Goal: Task Accomplishment & Management: Complete application form

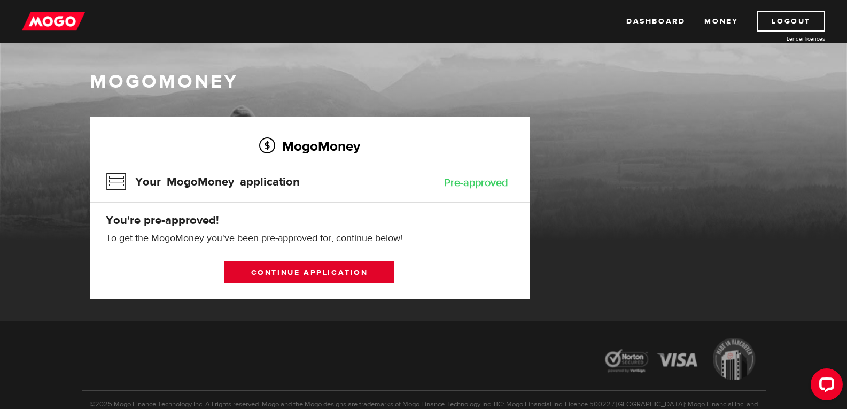
click at [317, 272] on link "Continue application" at bounding box center [309, 272] width 170 height 22
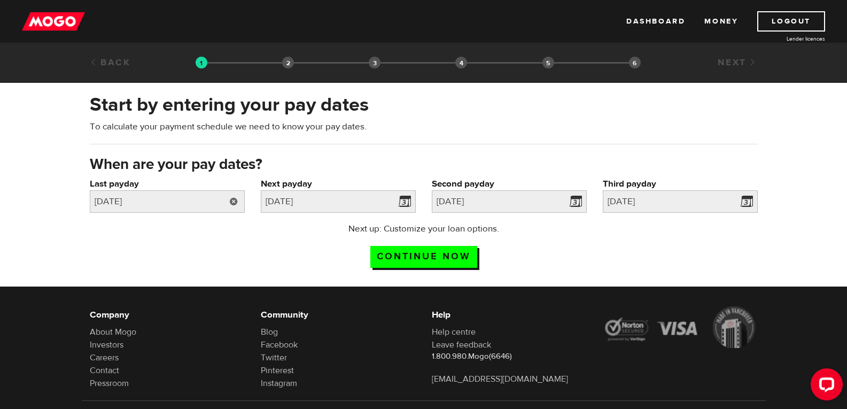
click at [236, 205] on link at bounding box center [234, 201] width 22 height 22
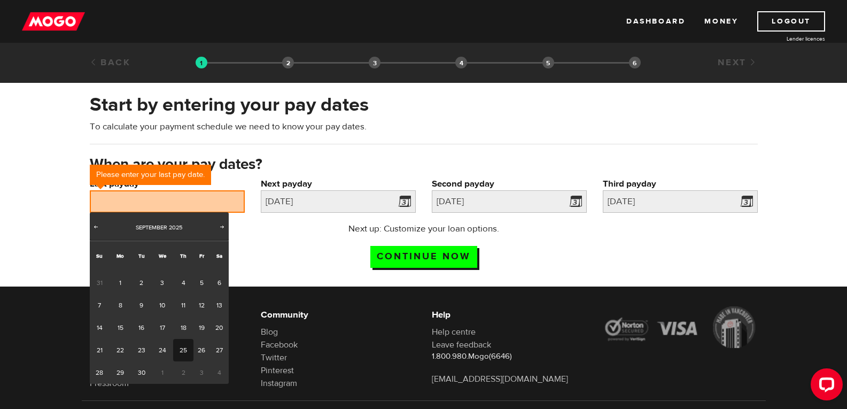
drag, startPoint x: 177, startPoint y: 357, endPoint x: 182, endPoint y: 354, distance: 6.2
click at [177, 357] on link "25" at bounding box center [183, 350] width 20 height 22
type input "2025/09/25"
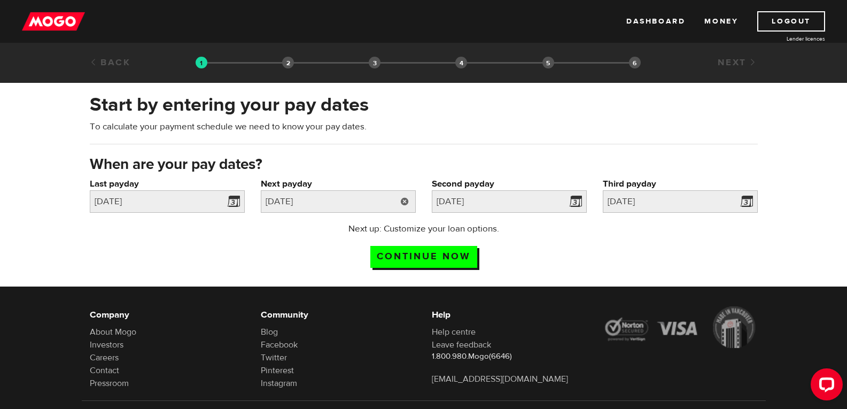
click at [394, 203] on link at bounding box center [405, 201] width 22 height 22
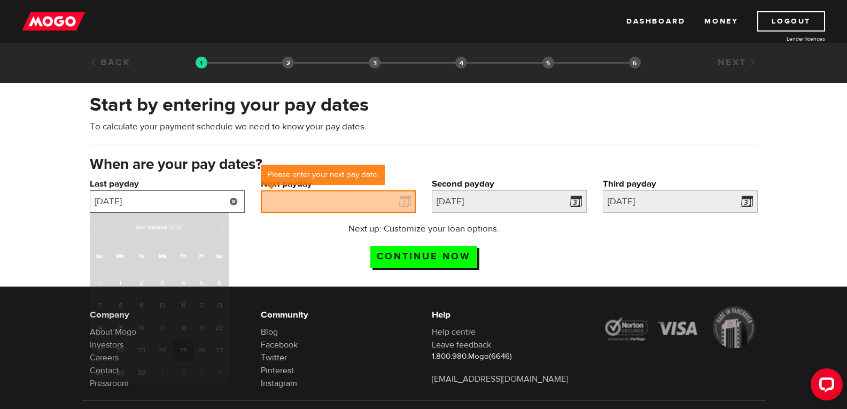
click at [205, 198] on input "2025/09/25" at bounding box center [167, 201] width 155 height 22
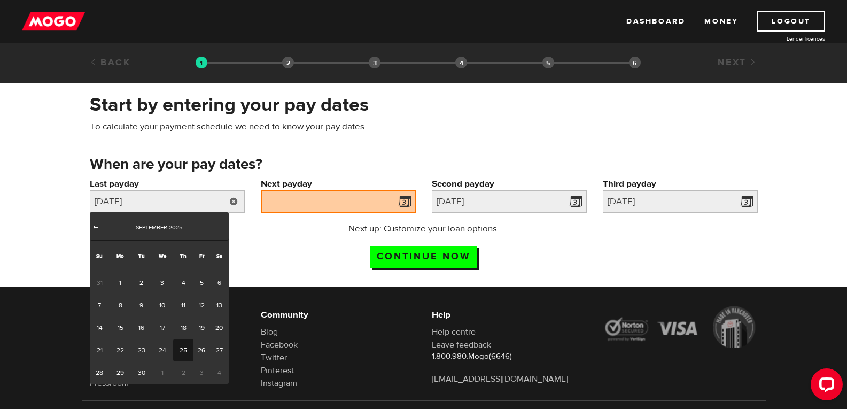
click at [100, 225] on span "Prev" at bounding box center [95, 226] width 9 height 9
click at [127, 369] on link "25" at bounding box center [120, 372] width 22 height 22
type input "2025/08/25"
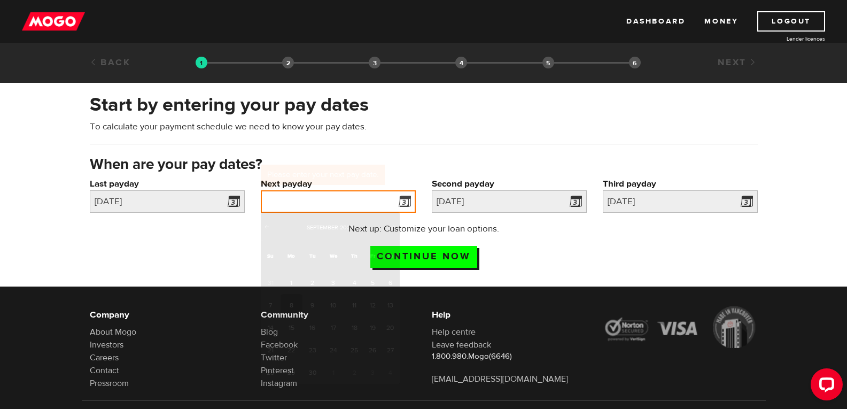
click at [378, 200] on input "Next payday" at bounding box center [338, 201] width 155 height 22
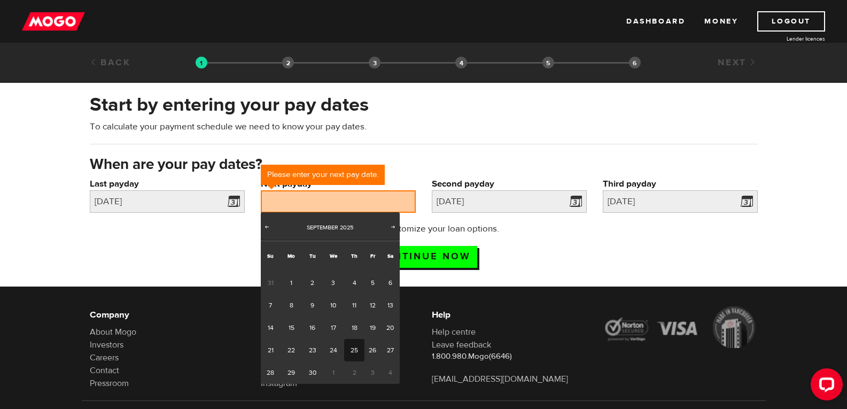
click at [348, 352] on link "25" at bounding box center [354, 350] width 20 height 22
type input "2025/09/25"
type input "2025/10/25"
type input "2025/11/24"
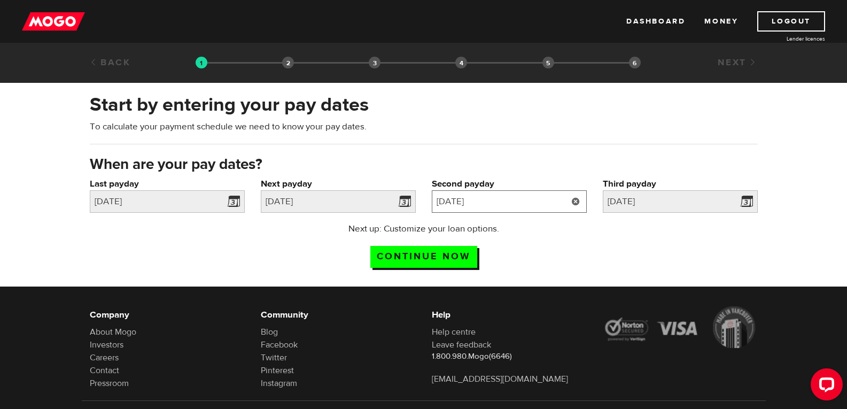
click at [552, 211] on input "2025/10/25" at bounding box center [509, 201] width 155 height 22
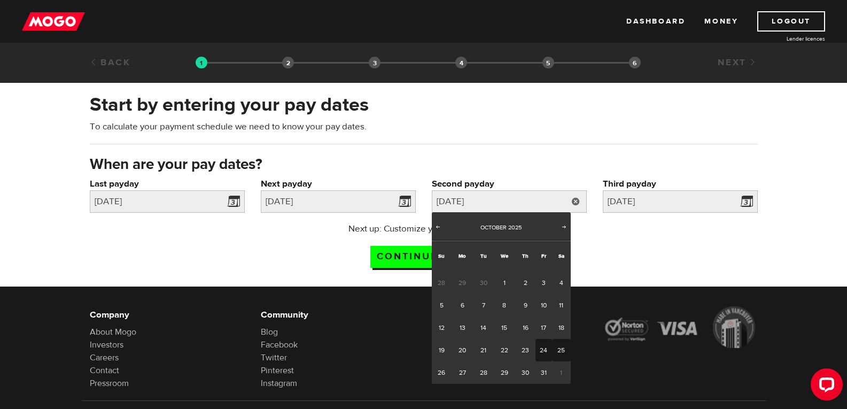
click at [543, 352] on link "24" at bounding box center [543, 350] width 17 height 22
type input "2025/10/24"
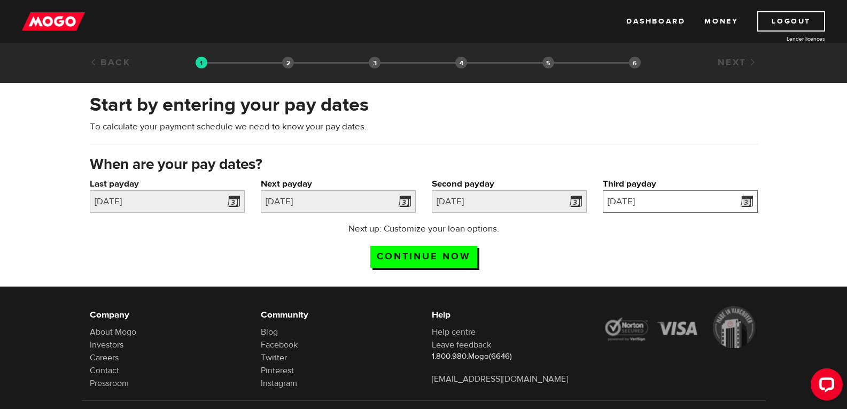
click at [694, 212] on body "Dashboard Money Logout Lender licences STEP 1 Loan approval Loan select Funding…" at bounding box center [423, 204] width 847 height 409
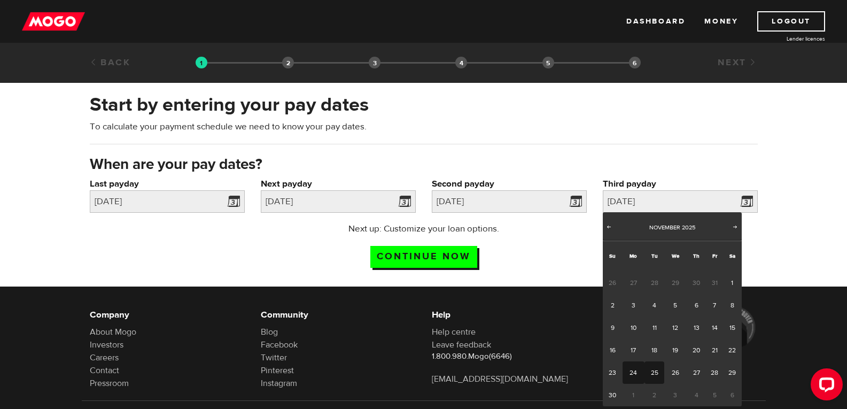
click at [657, 374] on link "25" at bounding box center [654, 372] width 20 height 22
type input "2025/11/25"
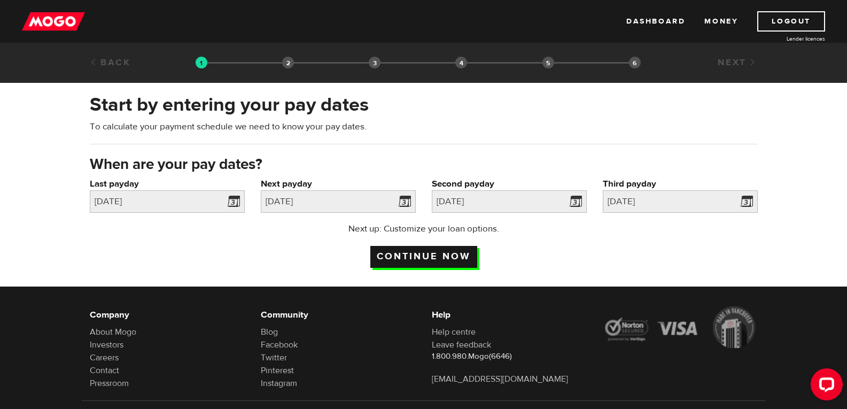
click at [443, 263] on input "Continue now" at bounding box center [423, 257] width 107 height 22
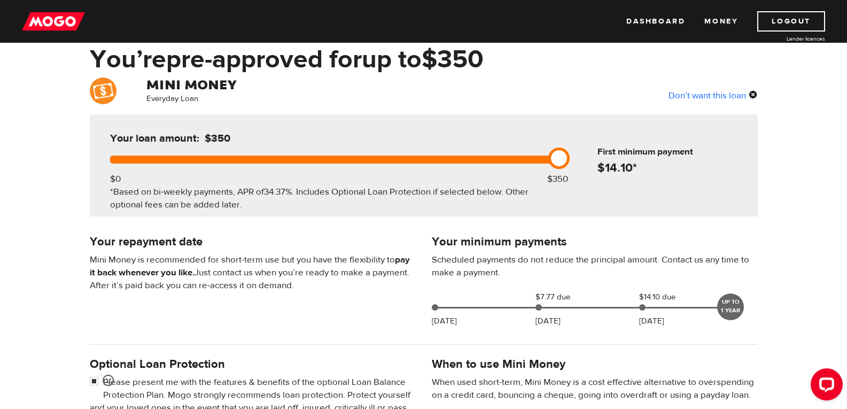
scroll to position [107, 0]
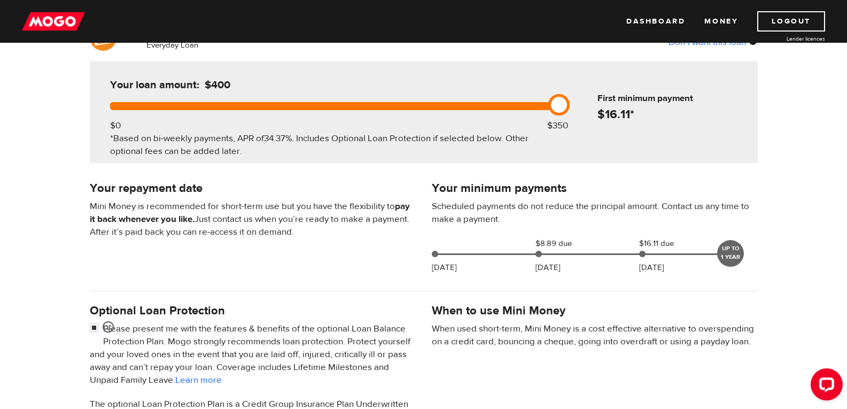
drag, startPoint x: 557, startPoint y: 106, endPoint x: 496, endPoint y: 112, distance: 61.7
click at [496, 112] on div "Your loan amount: $400 $0 $350 *Based on bi-weekly payments, APR of 34.37% . In…" at bounding box center [332, 112] width 476 height 102
drag, startPoint x: 559, startPoint y: 104, endPoint x: 526, endPoint y: 107, distance: 33.3
click at [528, 109] on div at bounding box center [332, 106] width 444 height 8
click at [526, 106] on div at bounding box center [332, 106] width 444 height 8
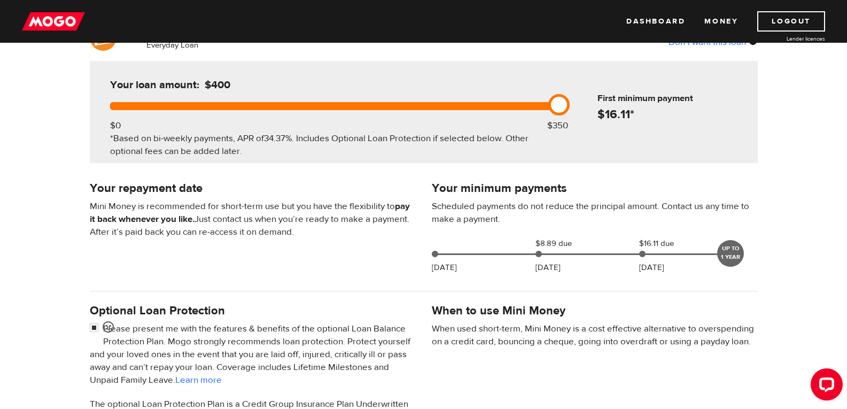
drag, startPoint x: 562, startPoint y: 100, endPoint x: 627, endPoint y: 99, distance: 65.2
click at [628, 98] on div "Your loan amount: $400 $0 $350 *Based on bi-weekly payments, APR of 34.37% . In…" at bounding box center [424, 112] width 668 height 102
click at [577, 106] on div "First minimum payment $ 16.11 *" at bounding box center [661, 91] width 183 height 60
drag, startPoint x: 572, startPoint y: 102, endPoint x: 552, endPoint y: 116, distance: 24.2
click at [571, 103] on div "First minimum payment $ 16.11 *" at bounding box center [661, 91] width 183 height 60
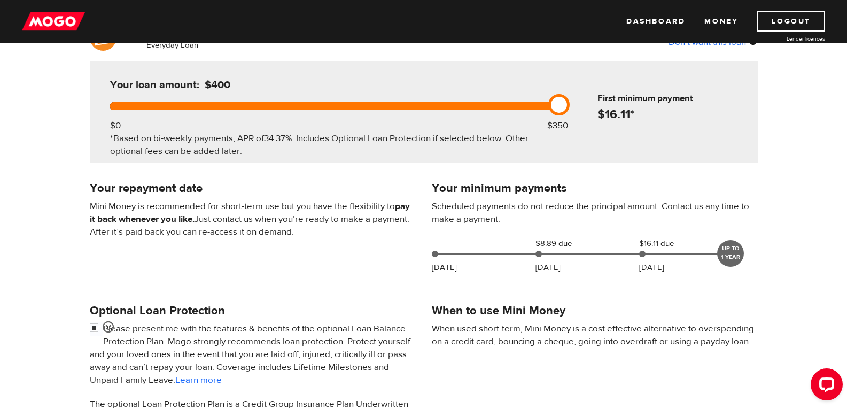
drag, startPoint x: 555, startPoint y: 99, endPoint x: 593, endPoint y: 99, distance: 37.4
click at [593, 99] on div "Your loan amount: $400 $0 $350 *Based on bi-weekly payments, APR of 34.37% . In…" at bounding box center [424, 112] width 668 height 102
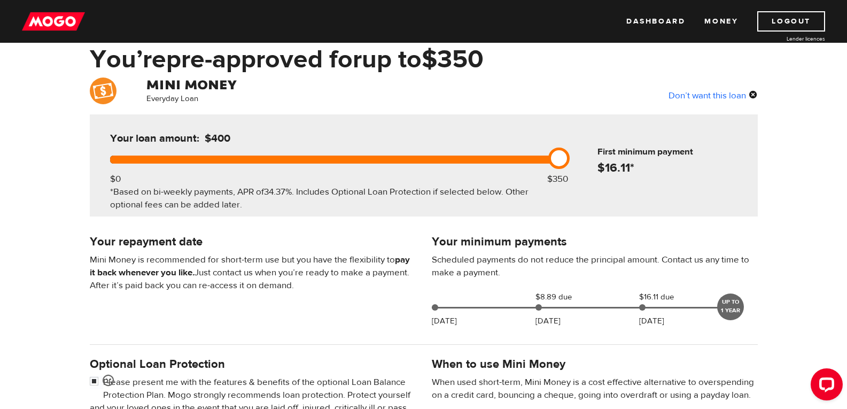
scroll to position [0, 0]
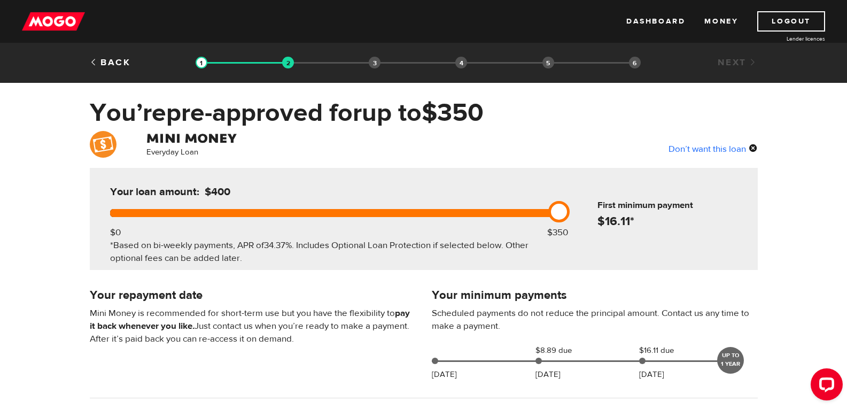
drag, startPoint x: 560, startPoint y: 210, endPoint x: 629, endPoint y: 206, distance: 69.0
click at [629, 206] on div "Your loan amount: $400 $0 $350 *Based on bi-weekly payments, APR of 34.37% . In…" at bounding box center [424, 219] width 668 height 102
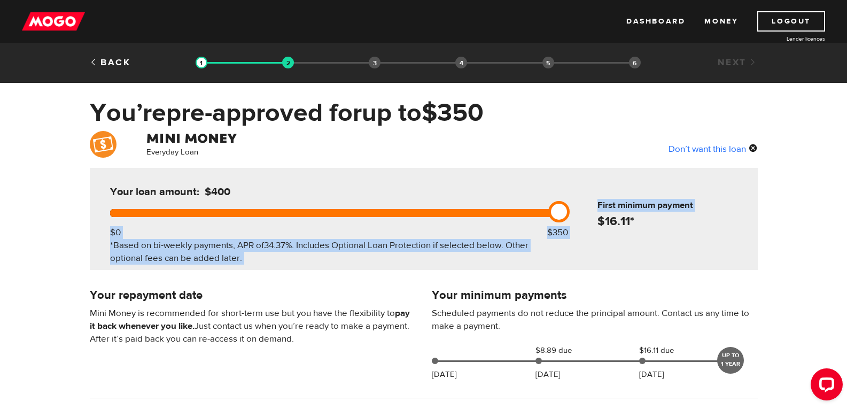
drag, startPoint x: 577, startPoint y: 211, endPoint x: 537, endPoint y: 214, distance: 40.7
click at [537, 214] on div "Your loan amount: $400 $0 $350 *Based on bi-weekly payments, APR of 34.37% . In…" at bounding box center [424, 219] width 668 height 102
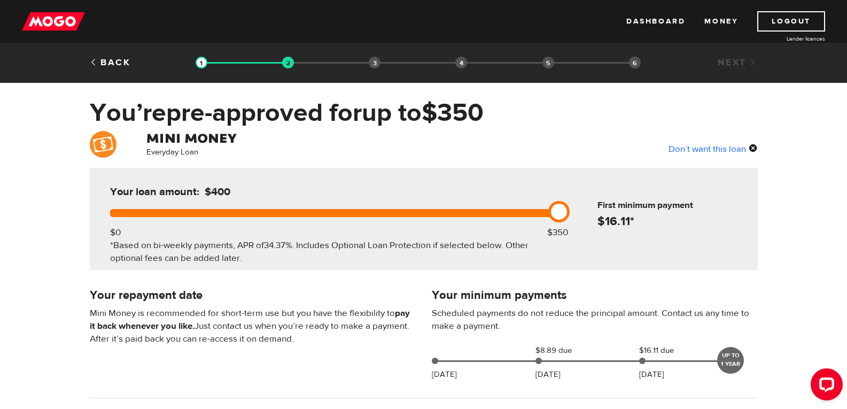
click at [533, 197] on div "Your loan amount: $400" at bounding box center [332, 196] width 453 height 25
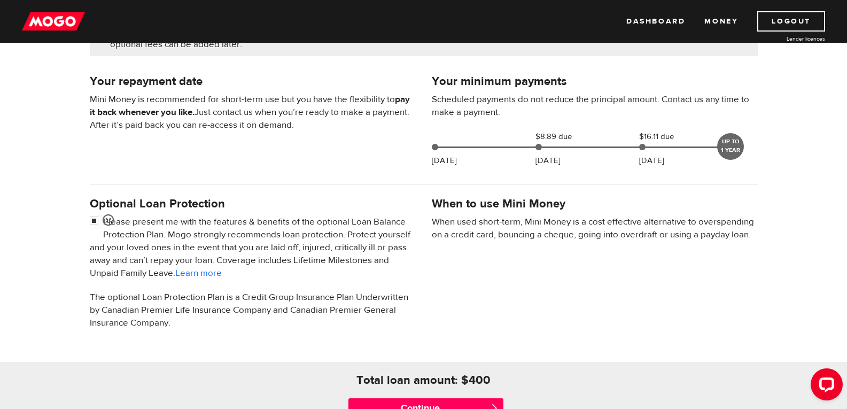
scroll to position [320, 0]
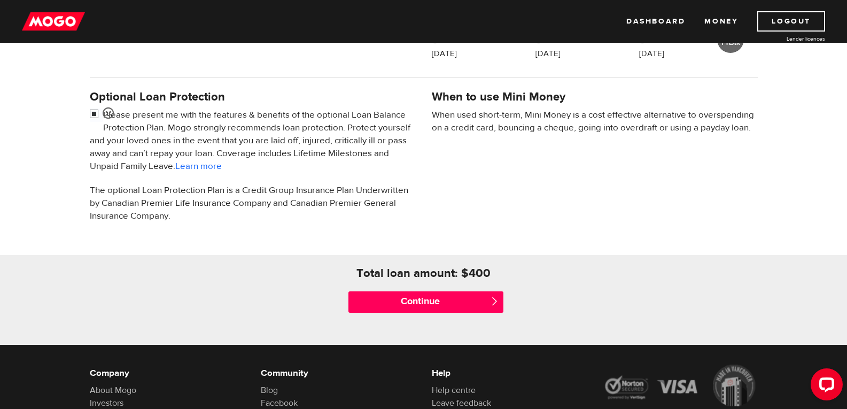
click at [92, 114] on input "checkbox" at bounding box center [96, 114] width 13 height 13
checkbox input "false"
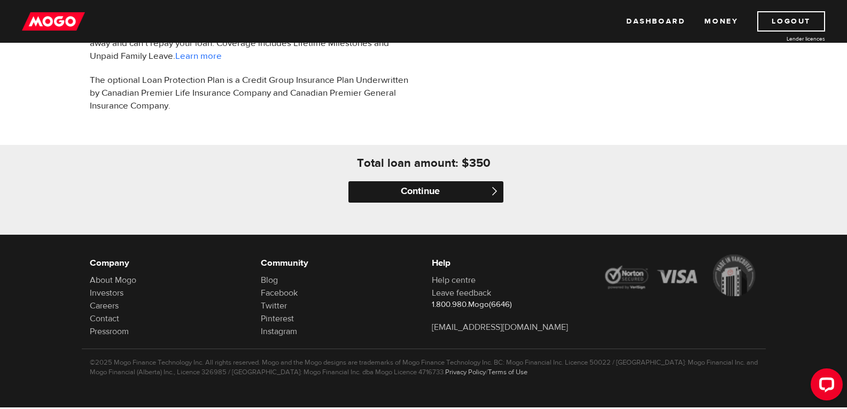
click at [453, 194] on input "Continue" at bounding box center [425, 191] width 155 height 21
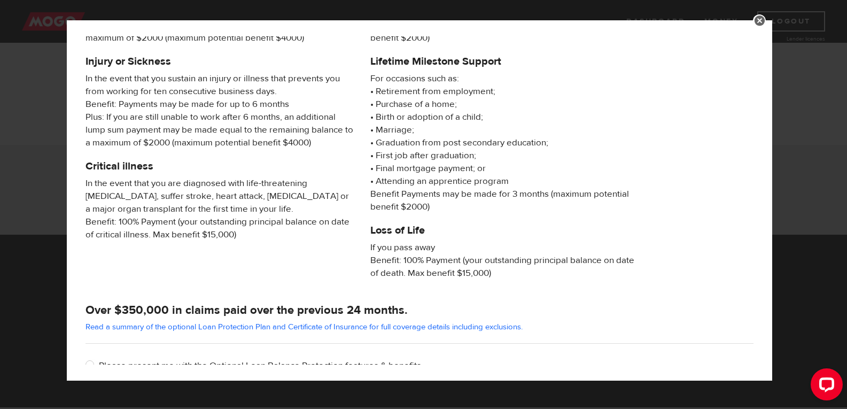
scroll to position [173, 0]
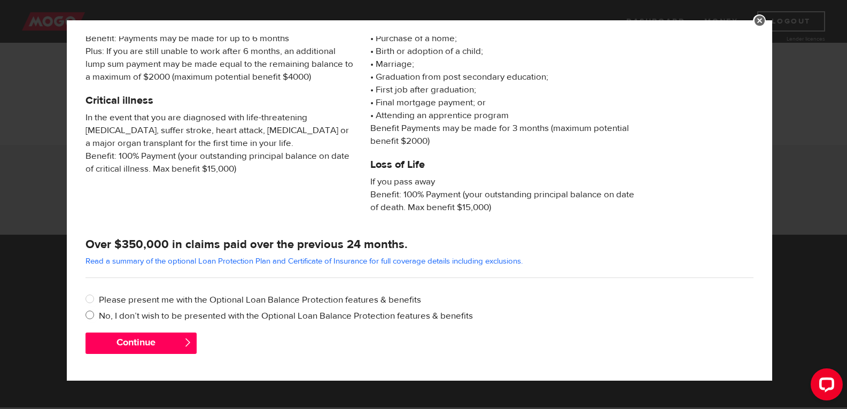
click at [90, 317] on input "No, I don’t wish to be presented with the Optional Loan Balance Protection feat…" at bounding box center [91, 315] width 13 height 13
radio input "true"
click at [175, 346] on button "Continue" at bounding box center [140, 342] width 111 height 21
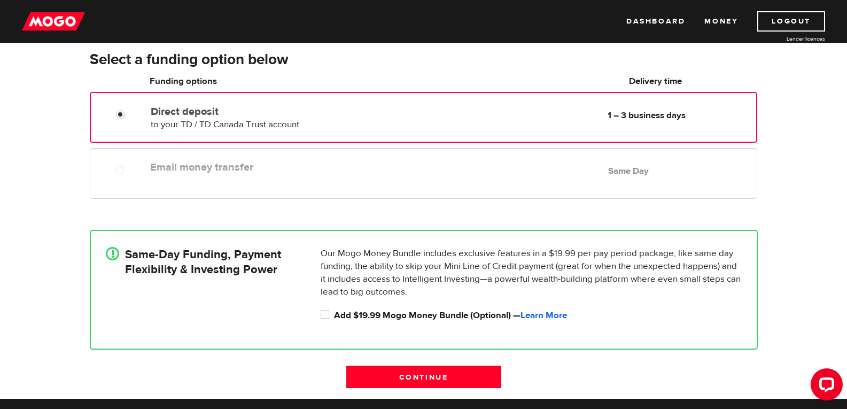
scroll to position [53, 0]
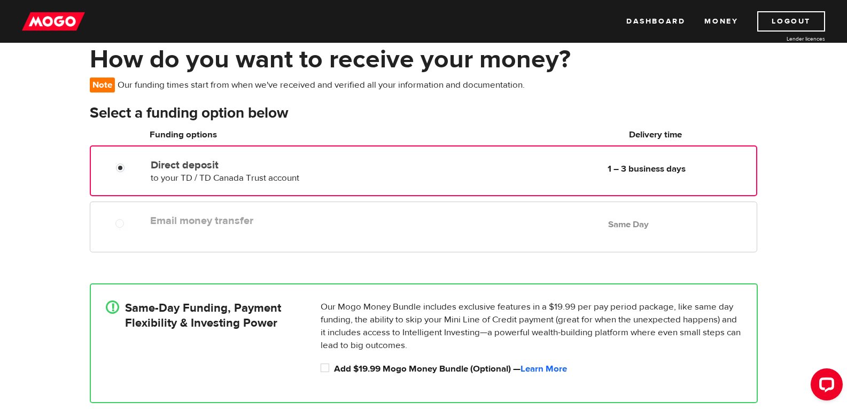
drag, startPoint x: 218, startPoint y: 228, endPoint x: 204, endPoint y: 228, distance: 13.9
click at [218, 228] on div "Email money transfer Delivery in Same Day Same Day" at bounding box center [451, 220] width 610 height 21
click at [115, 221] on div at bounding box center [123, 224] width 64 height 13
click at [143, 165] on div at bounding box center [124, 168] width 64 height 13
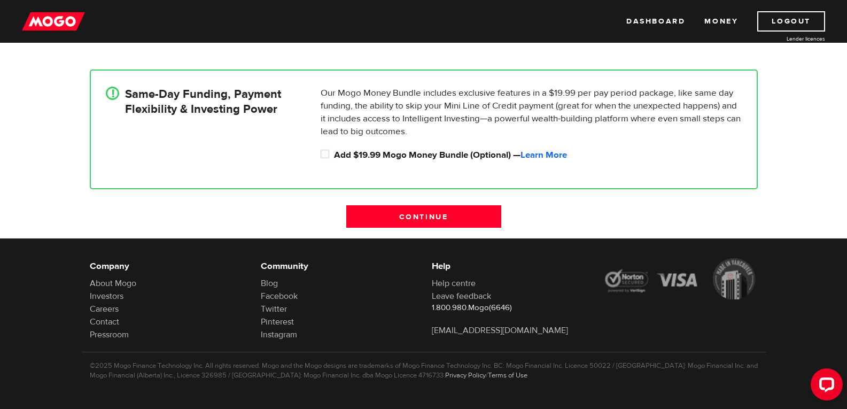
scroll to position [271, 0]
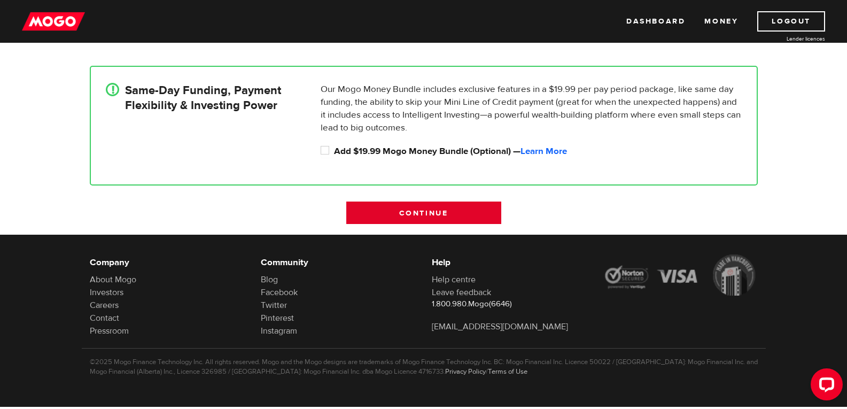
click at [442, 215] on input "Continue" at bounding box center [423, 212] width 155 height 22
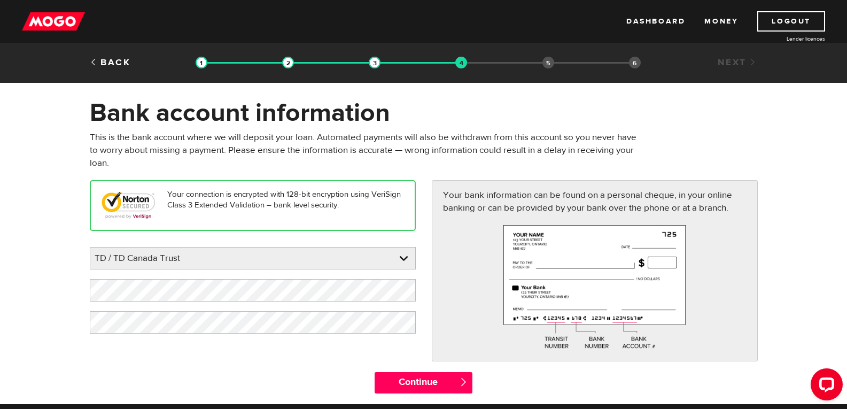
scroll to position [160, 0]
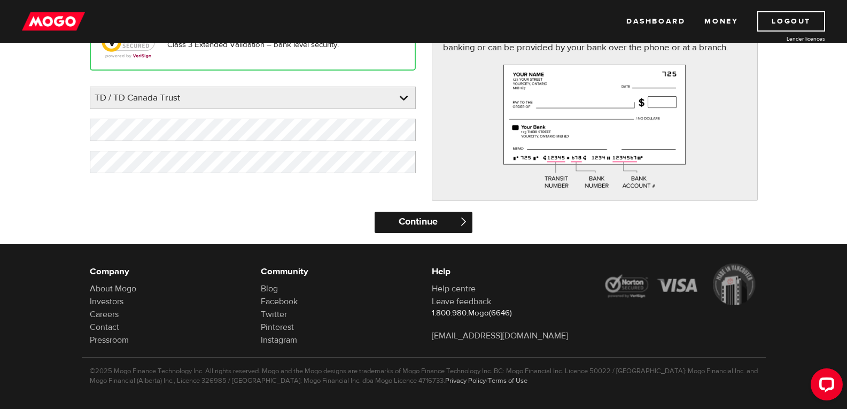
click at [429, 222] on input "Continue" at bounding box center [423, 221] width 98 height 21
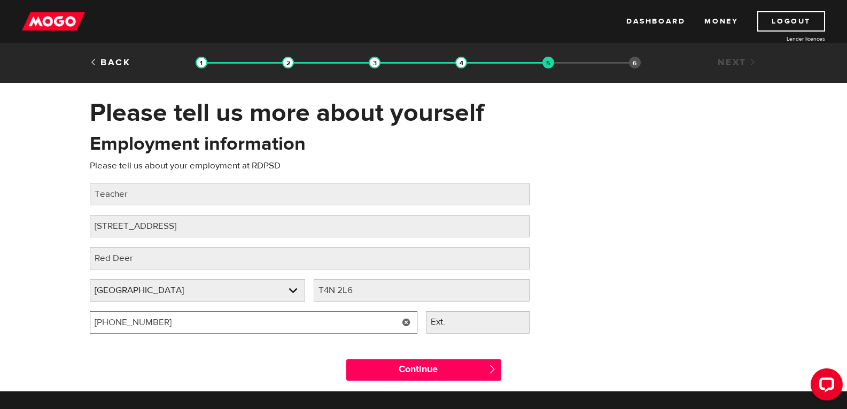
click at [252, 328] on input "(403) 342-0907" at bounding box center [253, 322] width 327 height 22
drag, startPoint x: 163, startPoint y: 320, endPoint x: 117, endPoint y: 323, distance: 45.4
click at [117, 323] on input "(403) 342-0907" at bounding box center [253, 322] width 327 height 22
type input "(403) 596-6855"
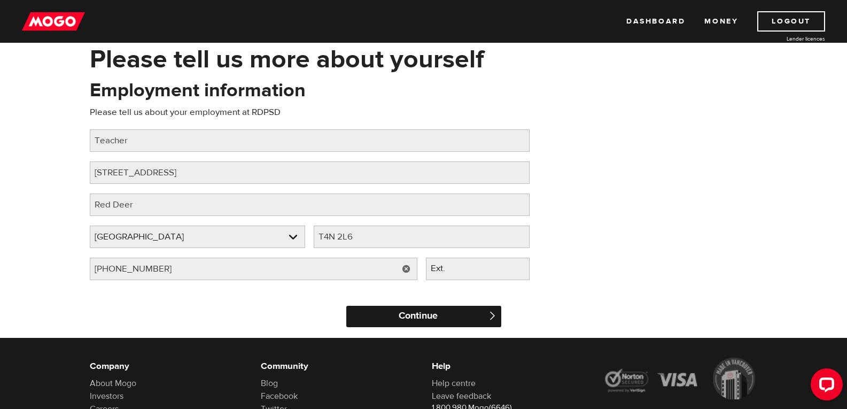
click at [453, 314] on input "Continue" at bounding box center [423, 315] width 155 height 21
